Goal: Task Accomplishment & Management: Manage account settings

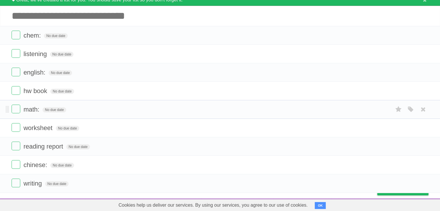
scroll to position [34, 0]
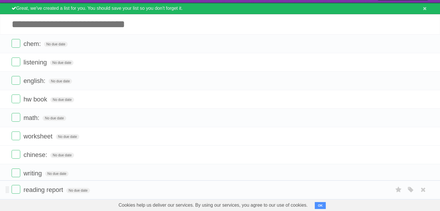
drag, startPoint x: 6, startPoint y: 148, endPoint x: 0, endPoint y: 175, distance: 27.1
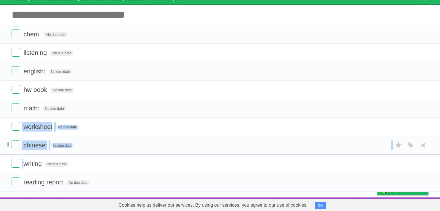
drag, startPoint x: 6, startPoint y: 125, endPoint x: 8, endPoint y: 144, distance: 18.9
click at [14, 156] on ul "chem: No due date White Red Blue Green Purple Orange listening No due date Whit…" at bounding box center [220, 108] width 440 height 167
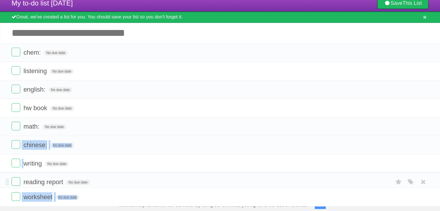
drag, startPoint x: 7, startPoint y: 125, endPoint x: 9, endPoint y: 187, distance: 61.7
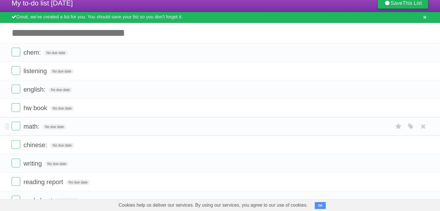
click at [119, 133] on li "math: No due date White Red Blue Green Purple Orange" at bounding box center [220, 126] width 440 height 19
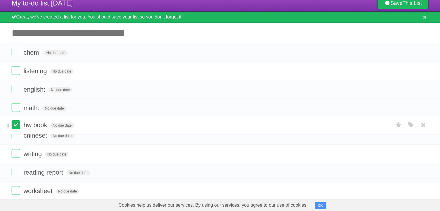
drag, startPoint x: 7, startPoint y: 89, endPoint x: 13, endPoint y: 124, distance: 35.5
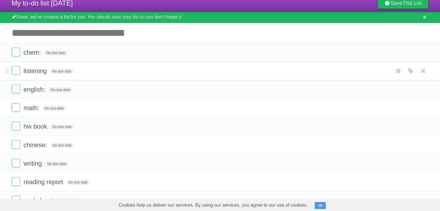
click at [10, 70] on li "listening No due date White Red Blue Green Purple Orange" at bounding box center [220, 71] width 440 height 19
drag, startPoint x: 6, startPoint y: 71, endPoint x: 4, endPoint y: 77, distance: 6.0
click at [6, 97] on ul "chem: No due date White Red Blue Green Purple Orange listening No due date Whit…" at bounding box center [220, 126] width 440 height 167
click at [5, 66] on li "listening No due date White Red Blue Green Purple Orange" at bounding box center [220, 71] width 440 height 19
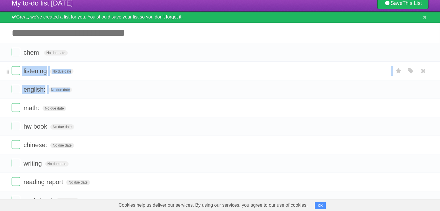
drag, startPoint x: 6, startPoint y: 69, endPoint x: 4, endPoint y: 72, distance: 3.2
click at [7, 93] on ul "chem: No due date White Red Blue Green Purple Orange listening No due date Whit…" at bounding box center [220, 126] width 440 height 167
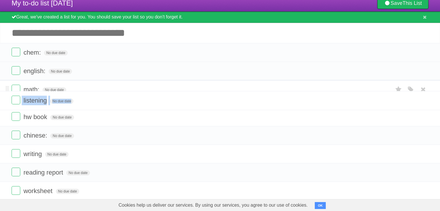
drag, startPoint x: 8, startPoint y: 71, endPoint x: 8, endPoint y: 98, distance: 26.9
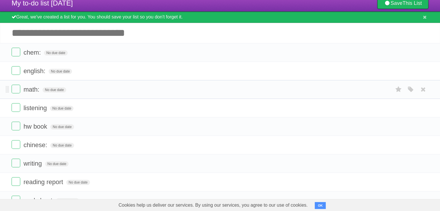
click at [76, 90] on form "math: No due date White Red Blue Green Purple Orange" at bounding box center [220, 90] width 417 height 10
click at [97, 129] on form "hw book No due date White Red Blue Green Purple Orange" at bounding box center [220, 127] width 417 height 10
drag, startPoint x: 5, startPoint y: 107, endPoint x: 5, endPoint y: 97, distance: 9.8
click at [5, 97] on ul "chem: No due date White Red Blue Green Purple Orange english: No due date White…" at bounding box center [220, 126] width 440 height 167
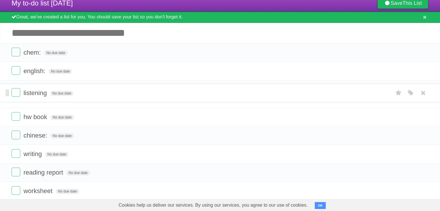
drag, startPoint x: 7, startPoint y: 107, endPoint x: 7, endPoint y: 92, distance: 15.6
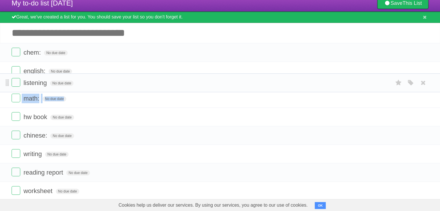
drag, startPoint x: 7, startPoint y: 107, endPoint x: 7, endPoint y: 82, distance: 25.2
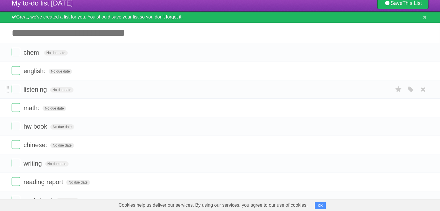
click at [117, 91] on form "listening No due date White Red Blue Green Purple Orange" at bounding box center [220, 90] width 417 height 10
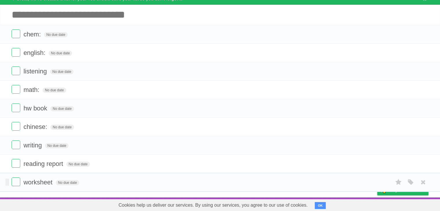
click at [53, 184] on span "worksheet" at bounding box center [38, 182] width 30 height 7
click at [53, 183] on input "*********" at bounding box center [39, 183] width 32 height 8
click at [56, 183] on input "*********" at bounding box center [39, 183] width 32 height 8
type input "**********"
click at [98, 161] on form "reading report No due date White Red Blue Green Purple Orange" at bounding box center [220, 164] width 417 height 10
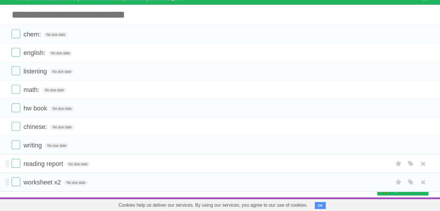
click at [61, 166] on span "reading report" at bounding box center [43, 163] width 41 height 7
click at [66, 162] on input "**********" at bounding box center [47, 165] width 48 height 8
type input "**********"
click at [46, 152] on li "writing No due date White Red Blue Green Purple Orange" at bounding box center [220, 145] width 440 height 19
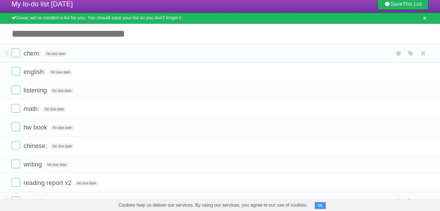
scroll to position [5, 0]
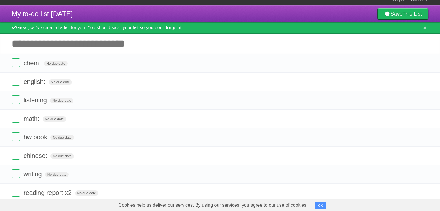
click at [51, 45] on input "Add another task" at bounding box center [220, 44] width 440 height 20
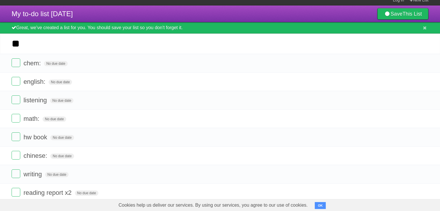
type input "**"
click input "*********" at bounding box center [0, 0] width 0 height 0
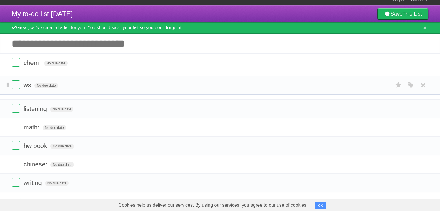
drag, startPoint x: 7, startPoint y: 65, endPoint x: 7, endPoint y: 78, distance: 13.3
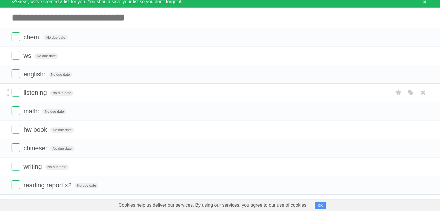
scroll to position [53, 0]
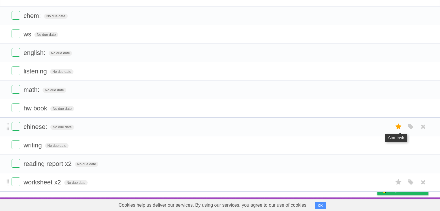
click at [403, 128] on label at bounding box center [399, 127] width 11 height 10
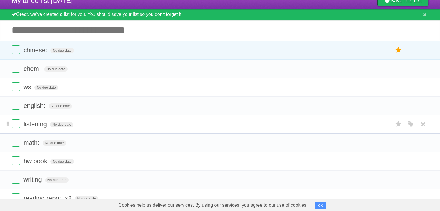
scroll to position [29, 0]
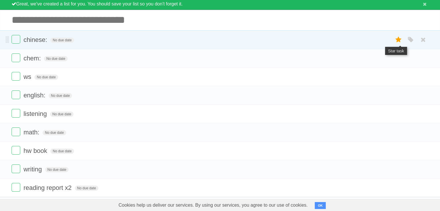
click at [397, 42] on icon at bounding box center [399, 40] width 8 height 10
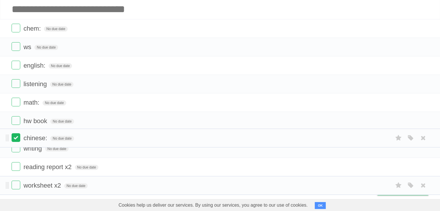
scroll to position [43, 0]
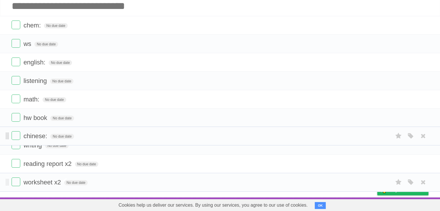
drag, startPoint x: 8, startPoint y: 69, endPoint x: 6, endPoint y: 136, distance: 67.2
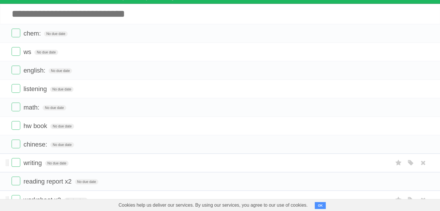
scroll to position [53, 0]
